Goal: Check status

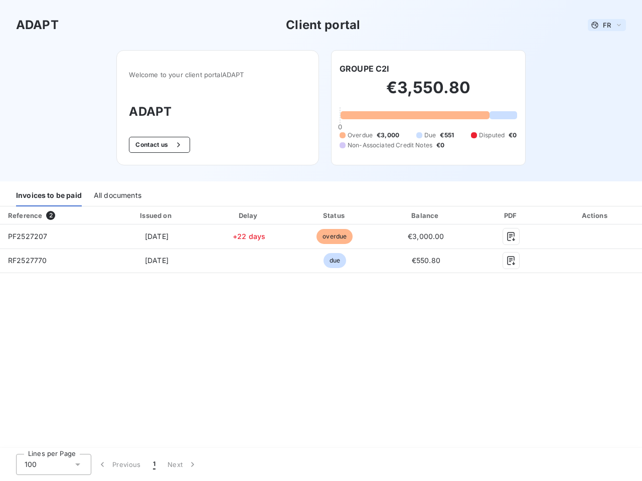
click at [607, 25] on span "FR" at bounding box center [607, 25] width 8 height 8
click at [158, 145] on button "Contact us" at bounding box center [159, 145] width 61 height 16
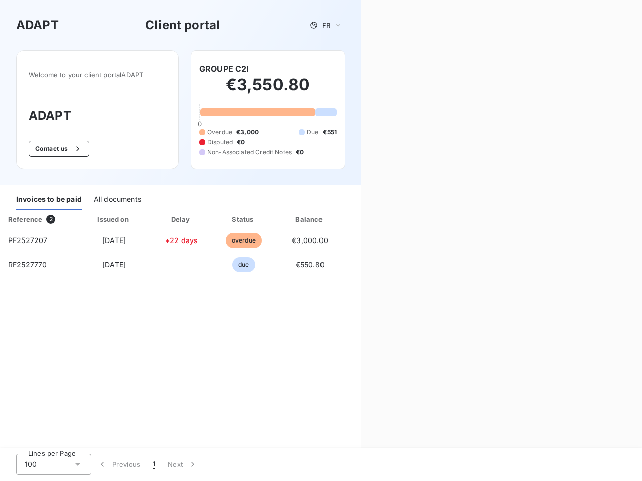
click at [364, 69] on div "Contact us Fill out the form below, and a member of our team will get back to y…" at bounding box center [501, 240] width 281 height 481
click at [49, 196] on div "Invoices to be paid" at bounding box center [49, 199] width 66 height 21
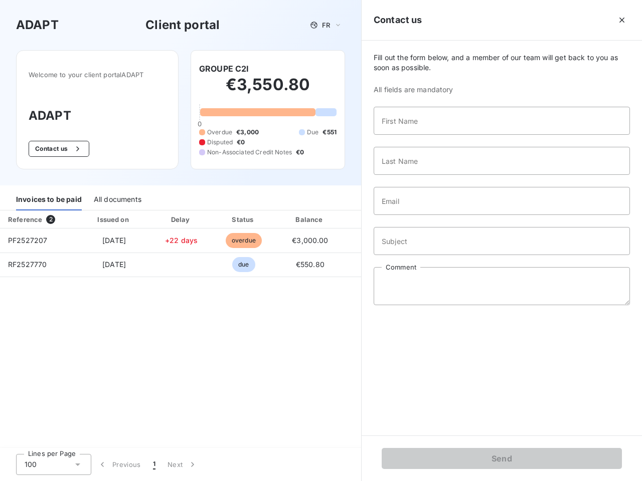
click at [117, 196] on div "All documents" at bounding box center [118, 199] width 48 height 21
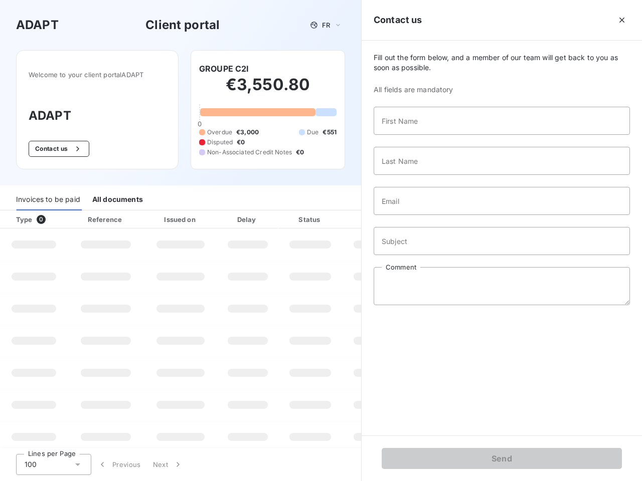
click at [53, 216] on div "Type 0" at bounding box center [38, 220] width 56 height 10
click at [156, 216] on div "Issued on" at bounding box center [180, 220] width 69 height 10
click at [249, 216] on div "Delay" at bounding box center [247, 220] width 57 height 10
click at [334, 216] on div at bounding box center [335, 220] width 10 height 10
click at [426, 216] on div "Fill out the form below, and a member of our team will get back to you as soon …" at bounding box center [501, 238] width 280 height 395
